Goal: Task Accomplishment & Management: Manage account settings

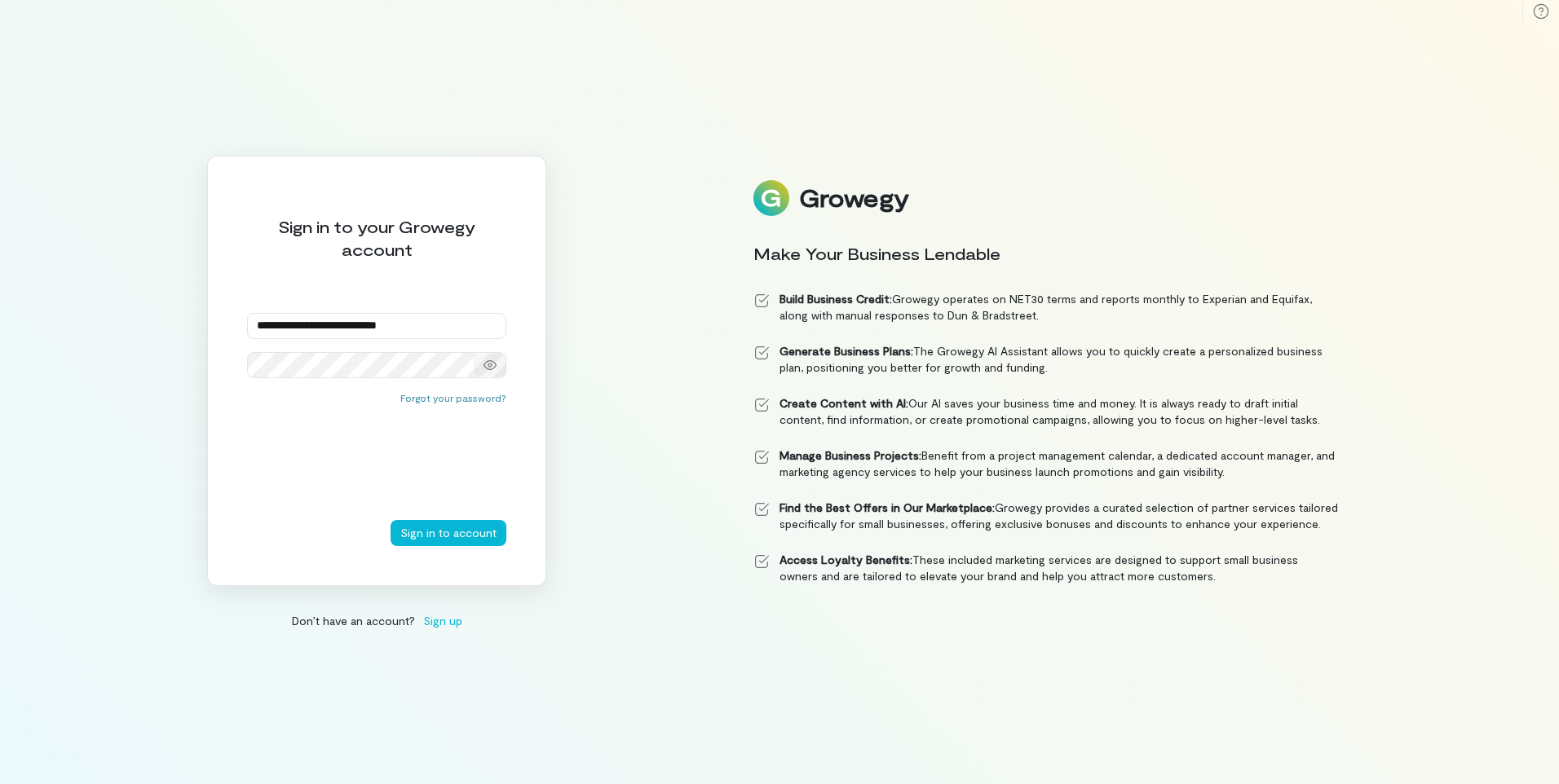
click at [490, 361] on icon at bounding box center [490, 364] width 13 height 13
click at [481, 534] on button "Sign in to account" at bounding box center [449, 533] width 116 height 26
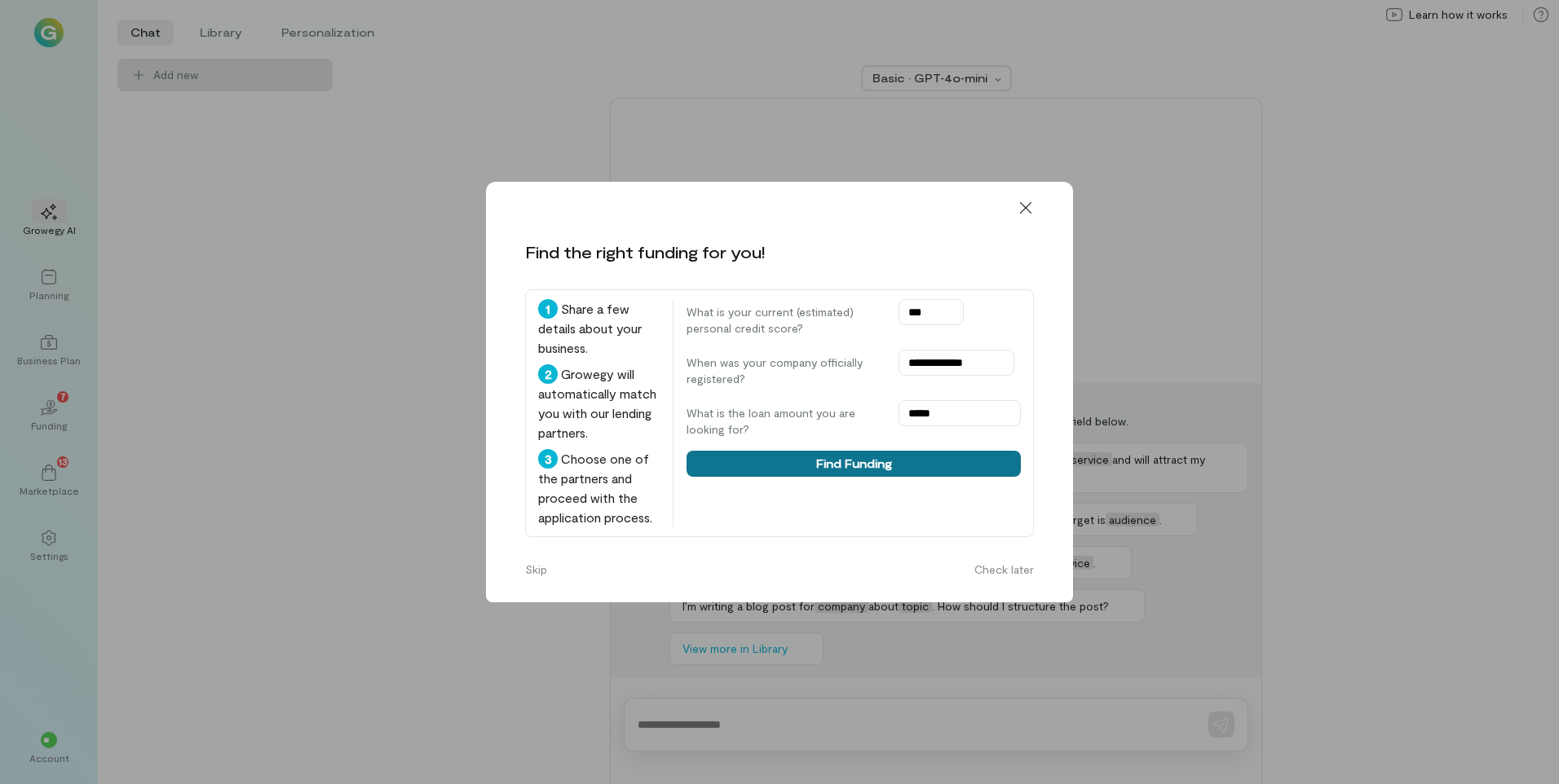
click at [920, 455] on button "Find Funding" at bounding box center [853, 464] width 335 height 26
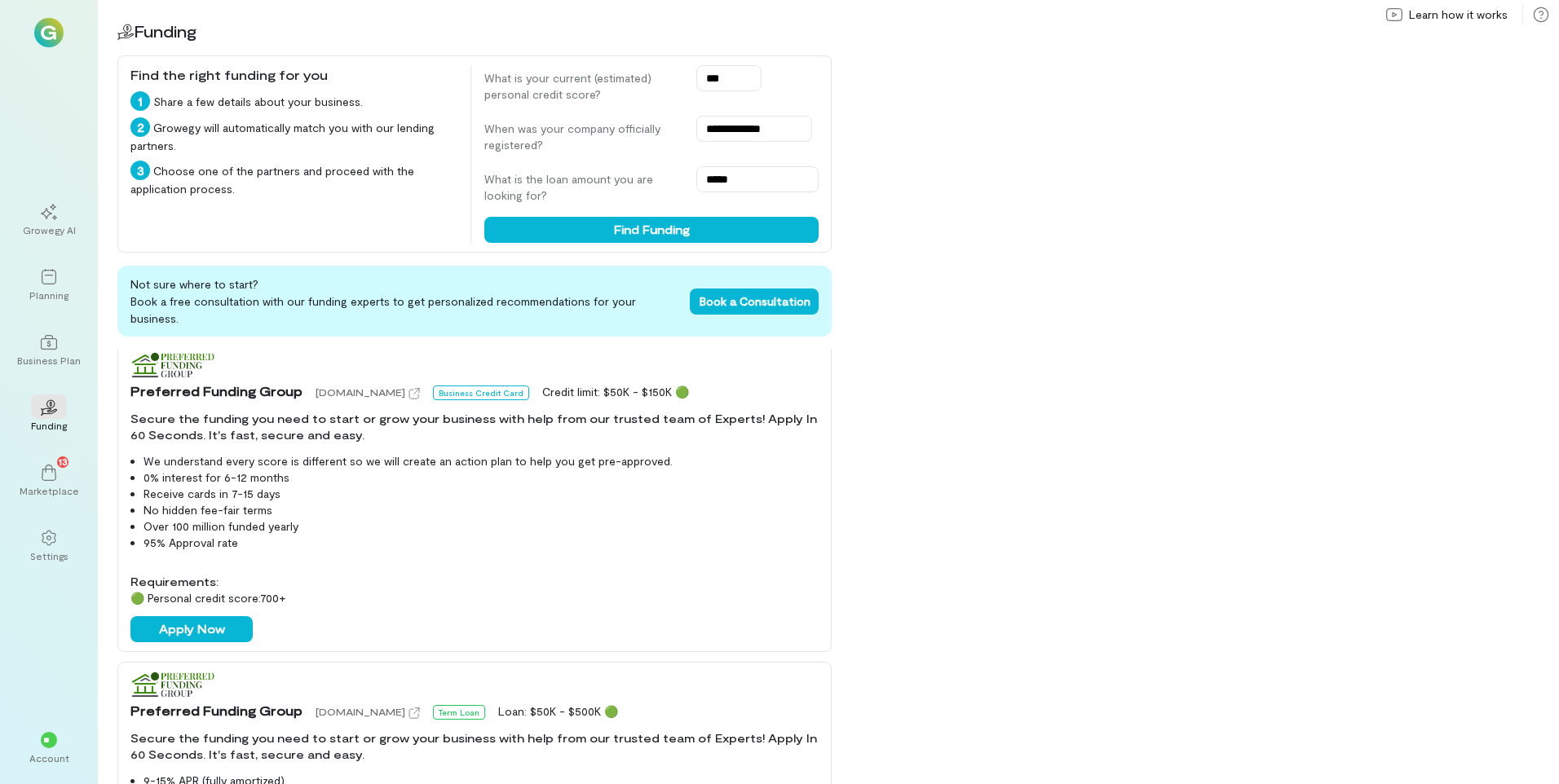
scroll to position [326, 0]
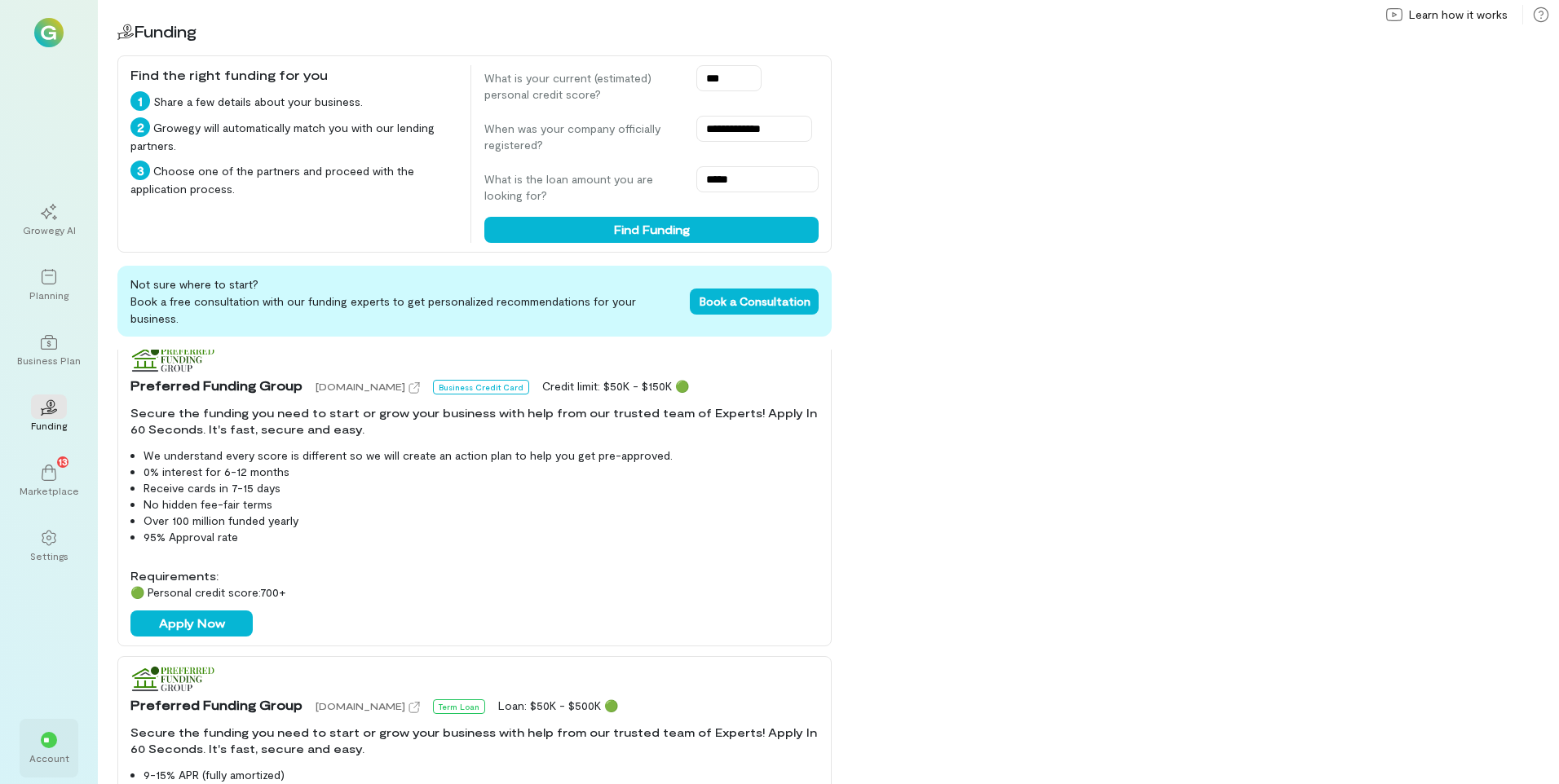
click at [32, 751] on div "** Account" at bounding box center [49, 748] width 59 height 59
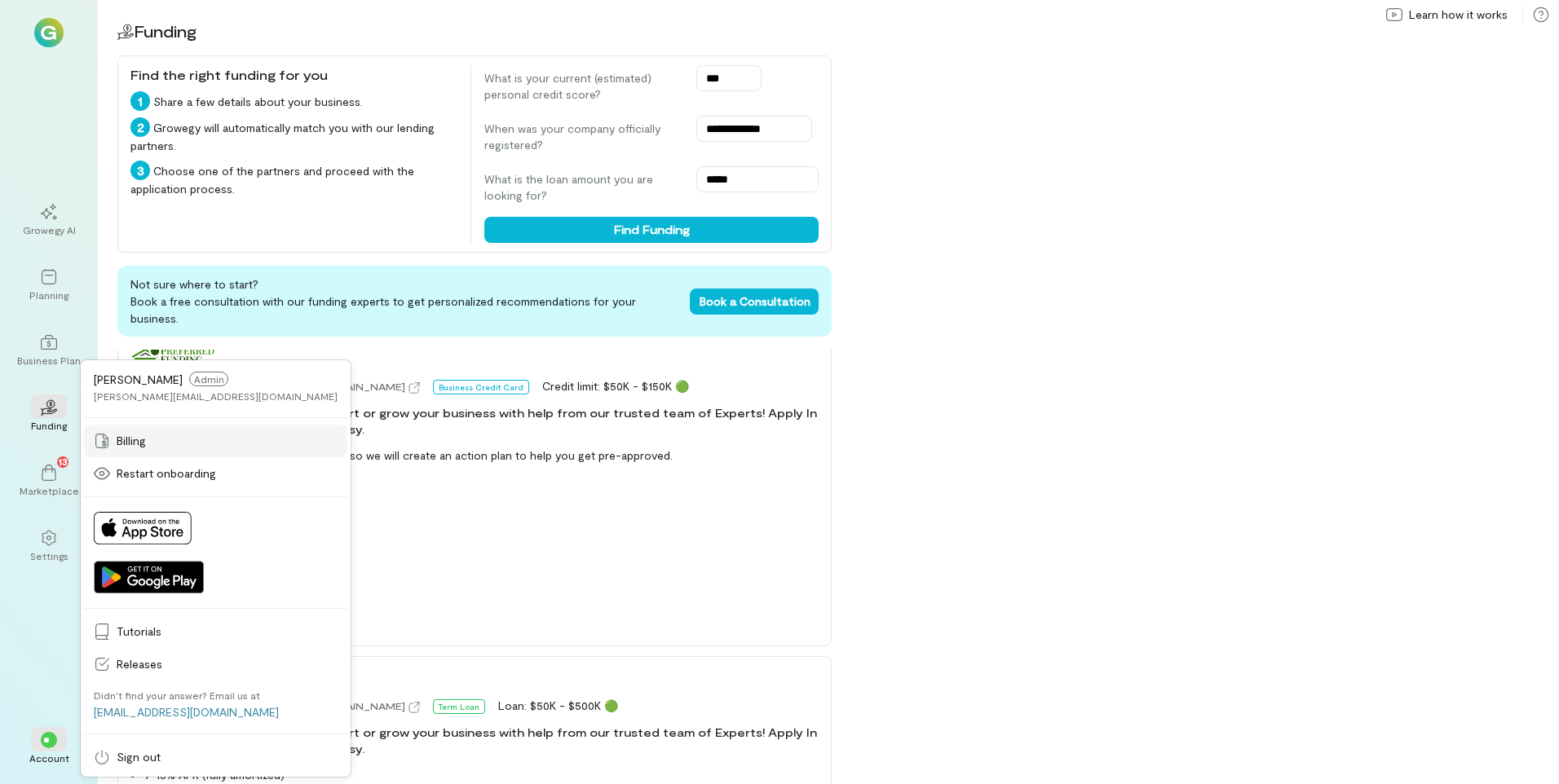
click at [179, 432] on link "Billing" at bounding box center [215, 441] width 263 height 32
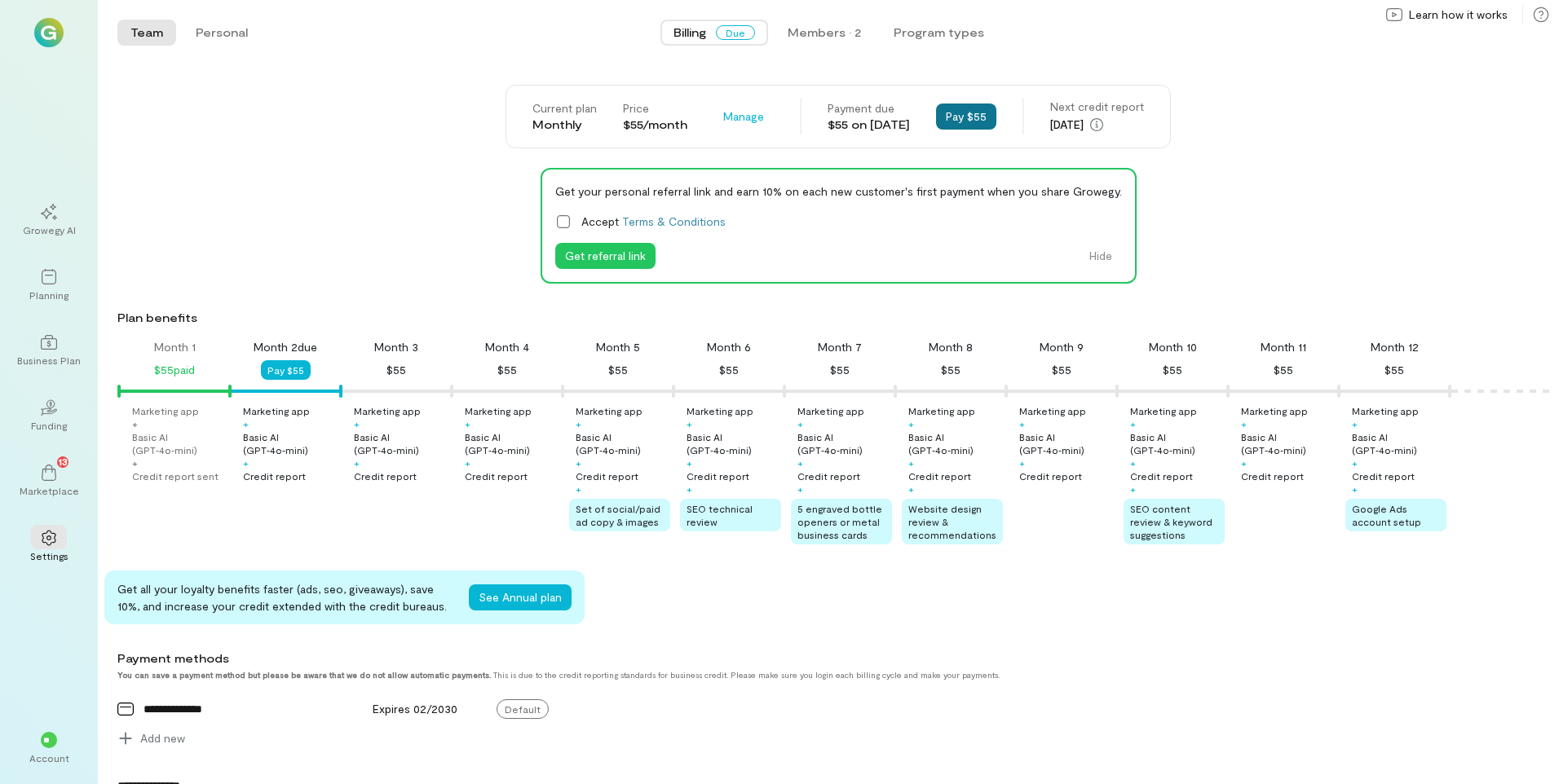
click at [973, 115] on button "Pay $55" at bounding box center [966, 117] width 60 height 26
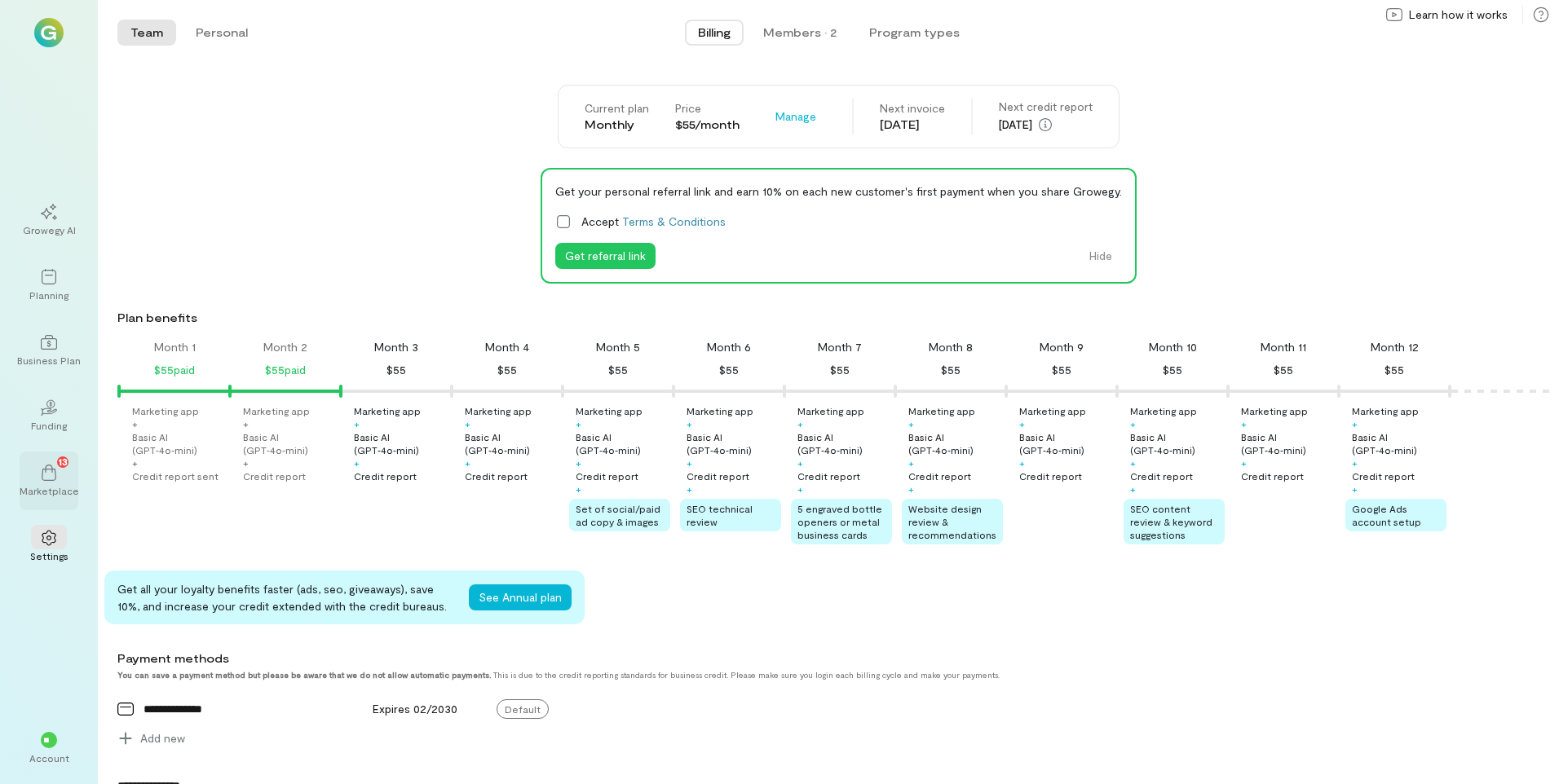
click at [57, 479] on div "13" at bounding box center [49, 472] width 36 height 25
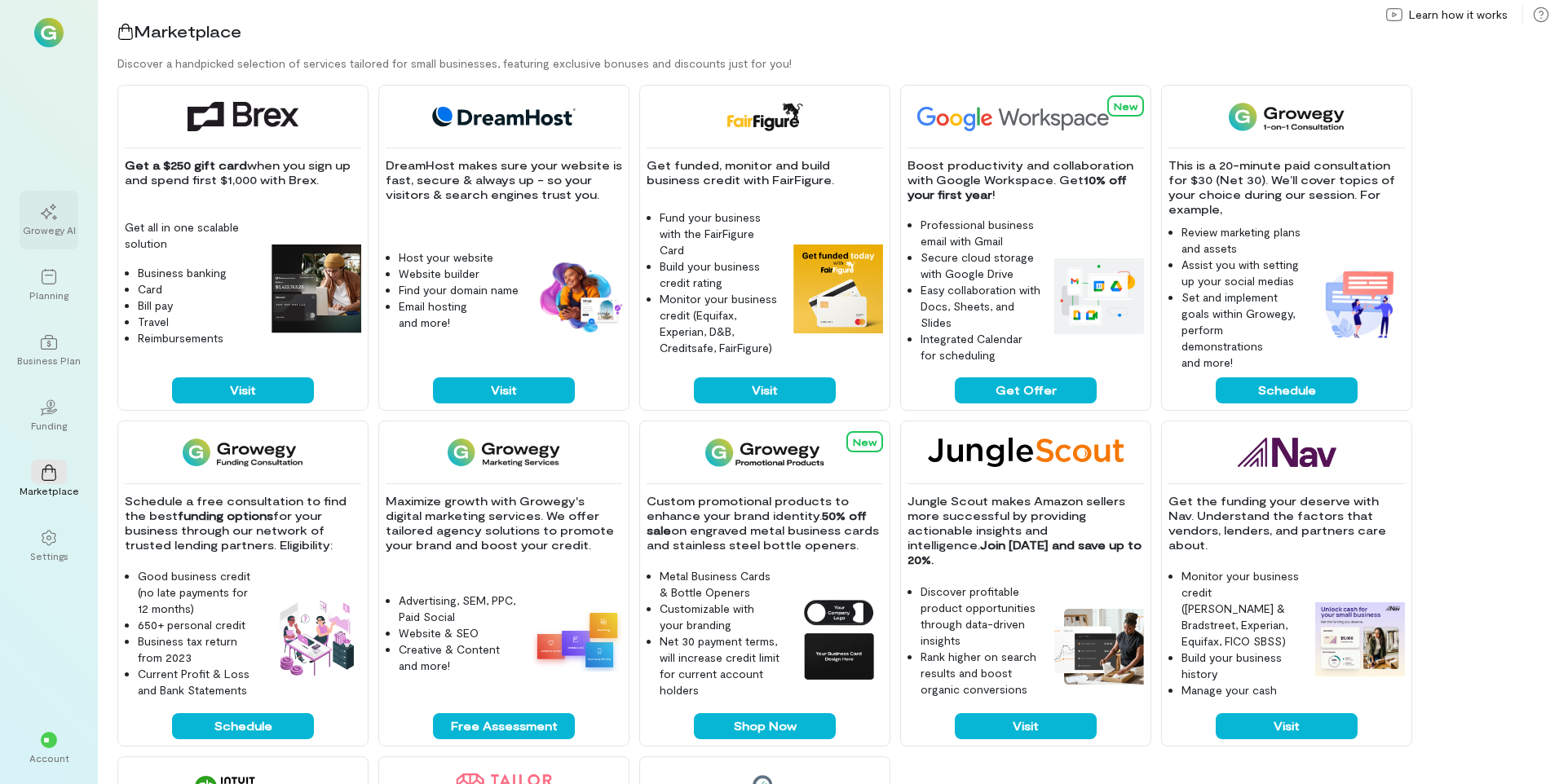
click at [56, 226] on div "Growegy AI" at bounding box center [49, 229] width 53 height 13
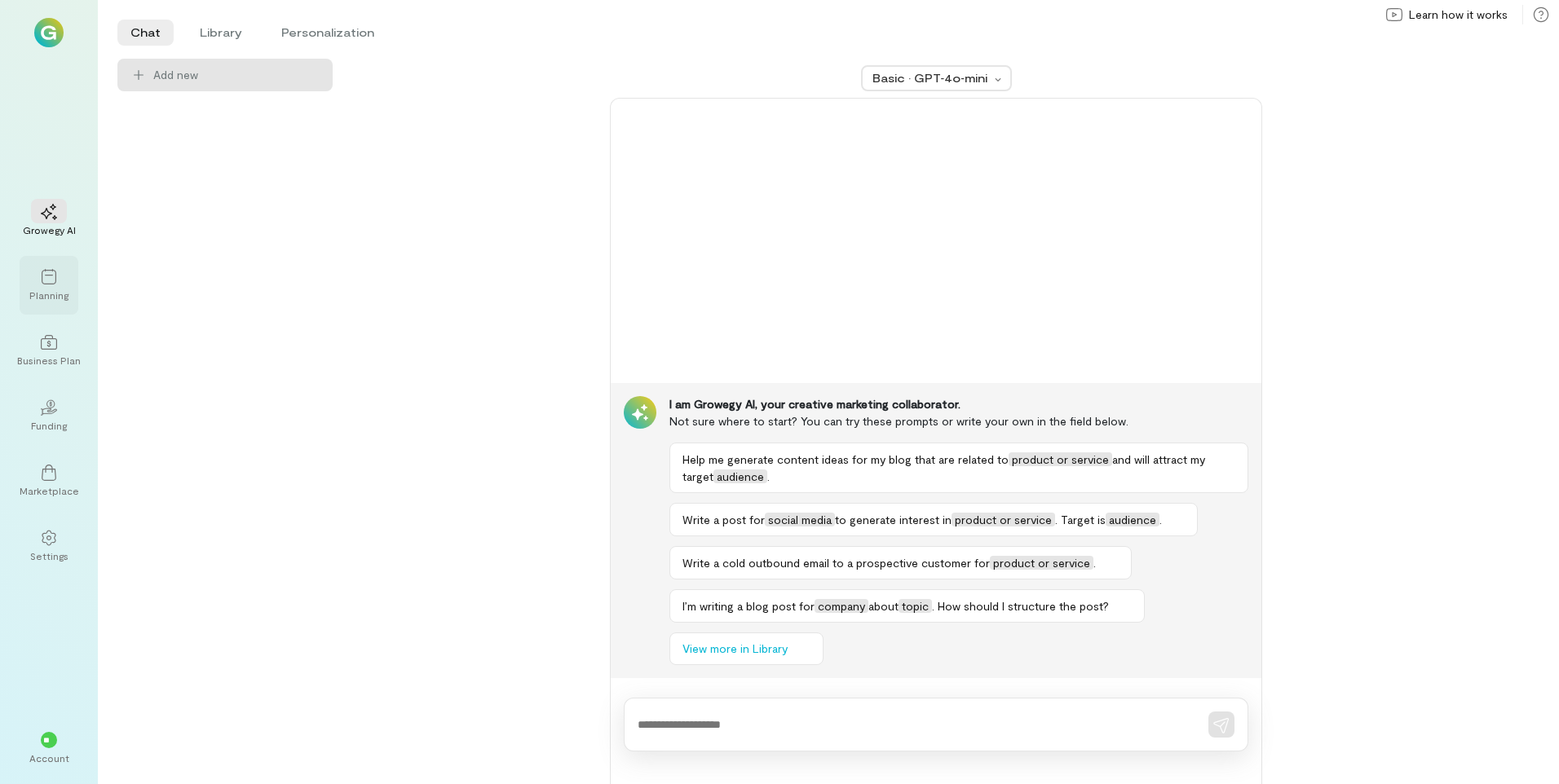
click at [49, 285] on div at bounding box center [49, 276] width 36 height 25
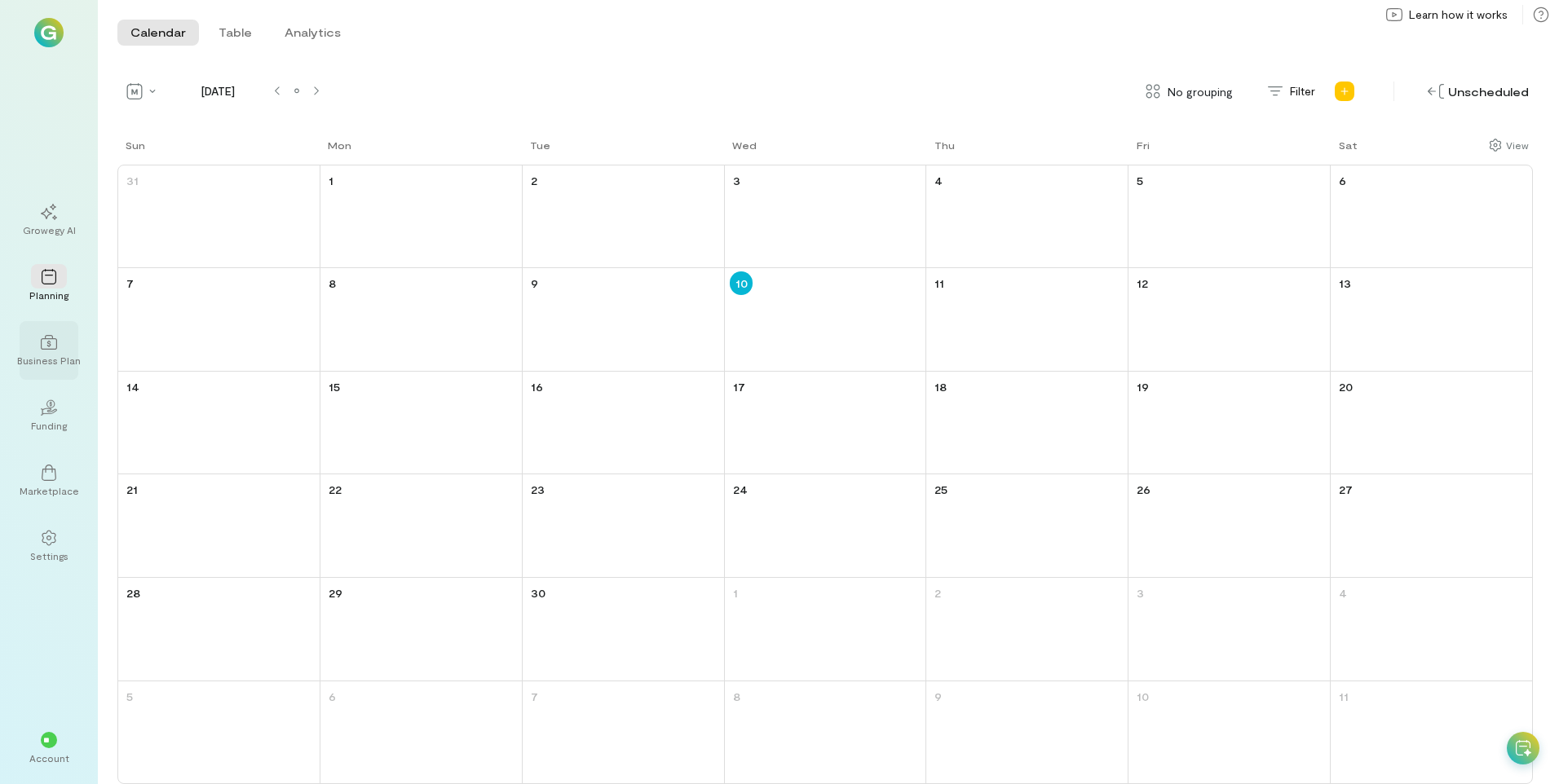
click at [43, 352] on div at bounding box center [49, 341] width 36 height 25
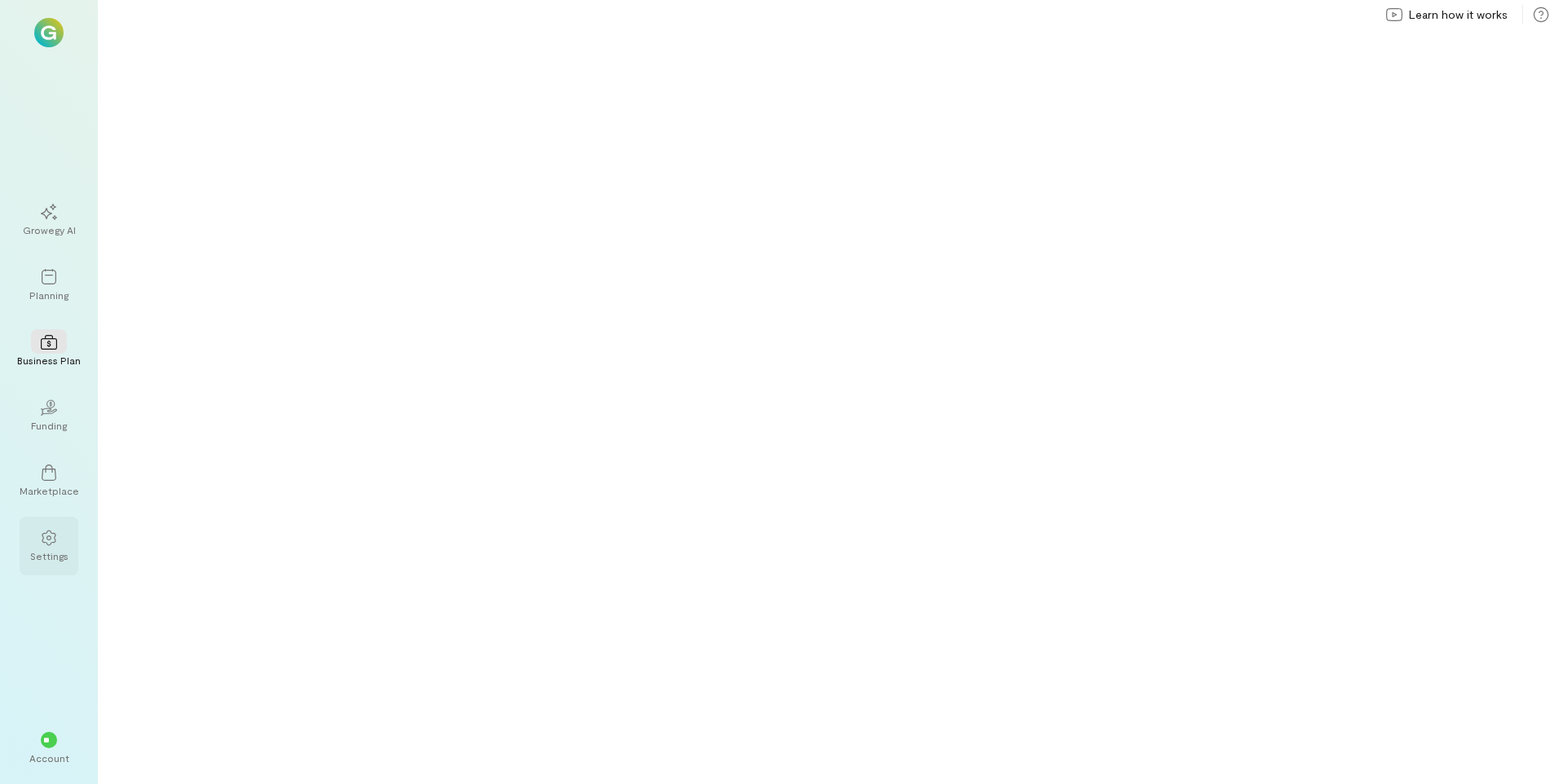
click at [40, 552] on div "Settings" at bounding box center [49, 556] width 38 height 13
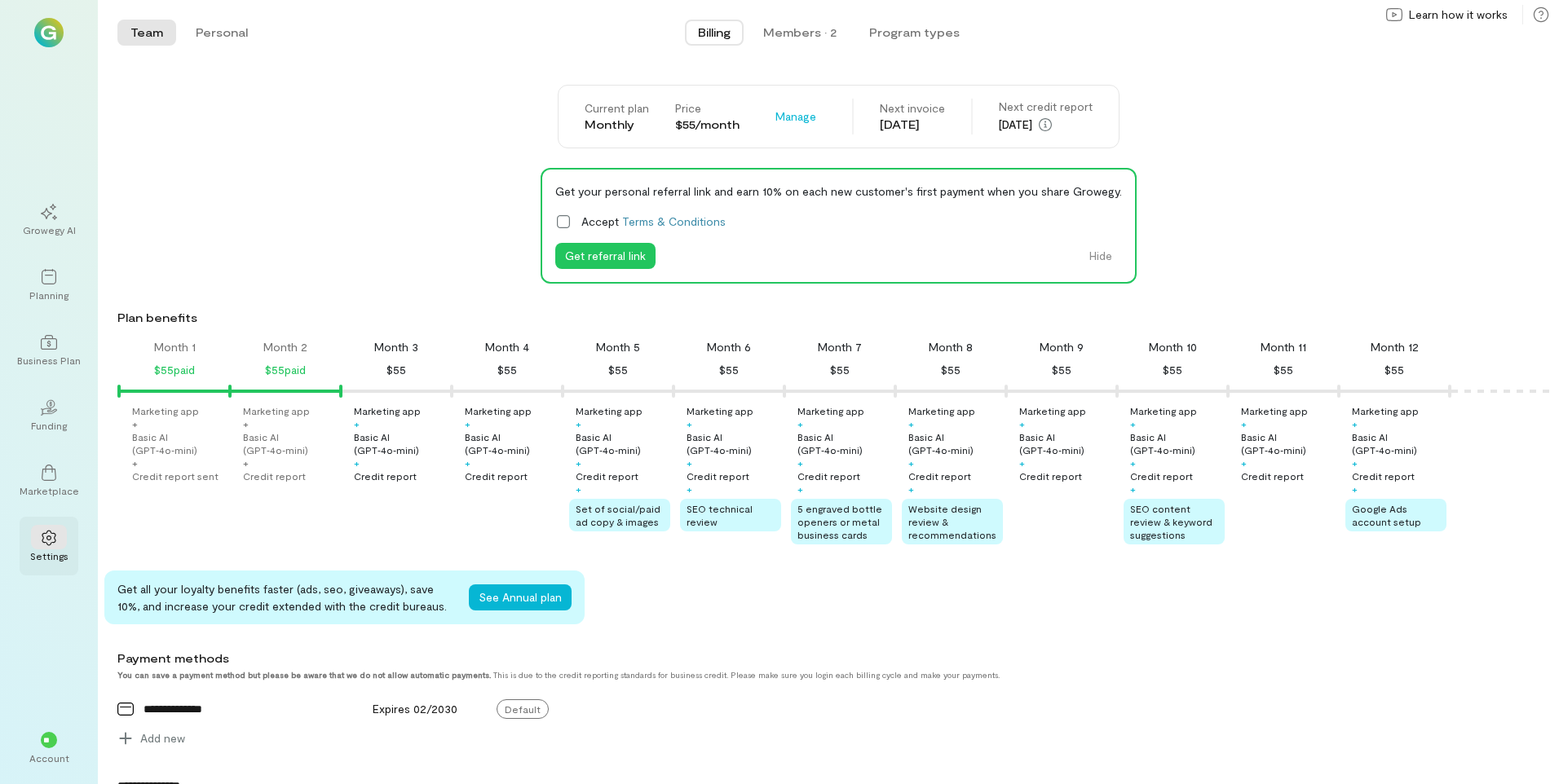
scroll to position [0, 6]
click at [788, 120] on span "Manage" at bounding box center [796, 116] width 41 height 16
click at [807, 154] on span "See Annual Plan" at bounding box center [844, 152] width 83 height 16
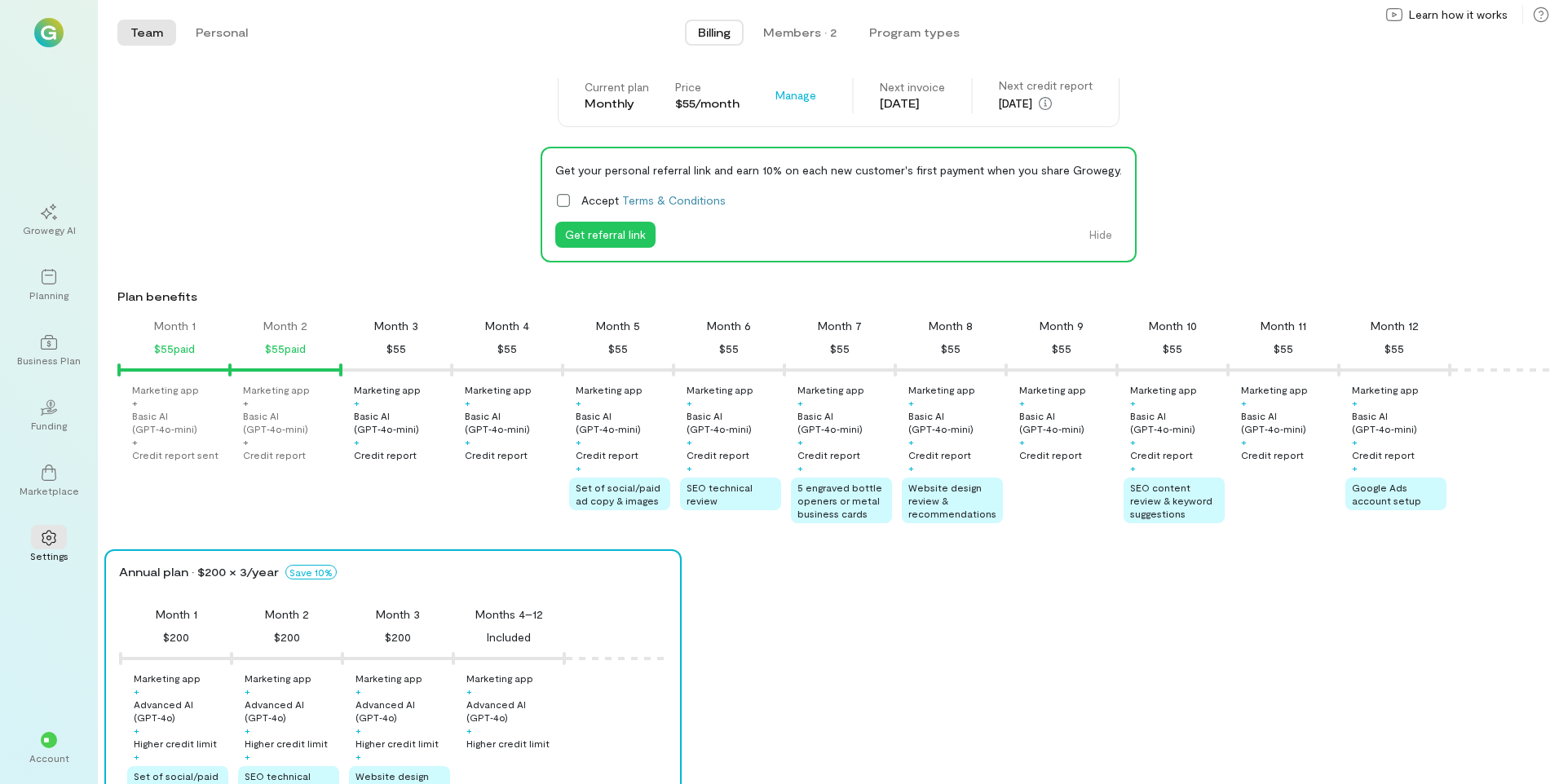
scroll to position [0, 0]
